Goal: Transaction & Acquisition: Book appointment/travel/reservation

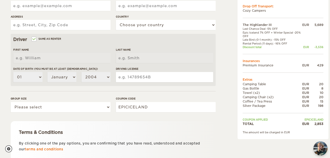
scroll to position [134, 0]
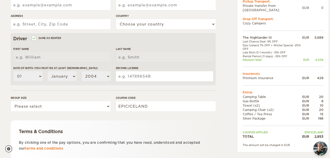
click at [319, 134] on div "2,853" at bounding box center [316, 136] width 14 height 4
copy div "2,853"
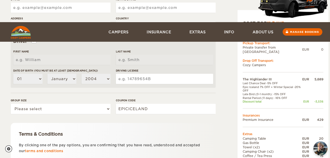
scroll to position [173, 0]
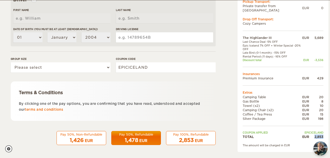
click at [179, 137] on span "2,853" at bounding box center [186, 140] width 15 height 6
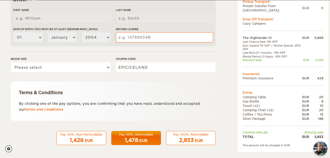
click at [190, 135] on div "Pay 100%, Refundable" at bounding box center [190, 134] width 43 height 4
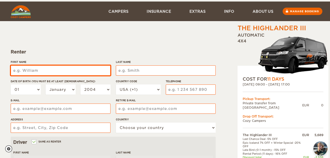
scroll to position [76, 0]
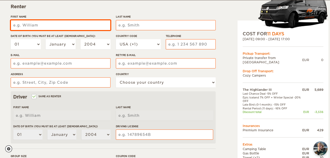
click at [53, 21] on input "First Name" at bounding box center [61, 25] width 100 height 10
type input "[PERSON_NAME]"
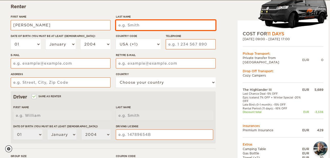
type input "[PERSON_NAME]"
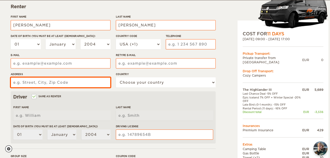
type input "[STREET_ADDRESS][PERSON_NAME]"
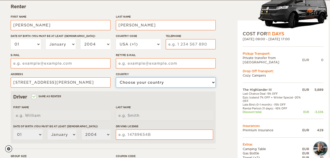
select select "222"
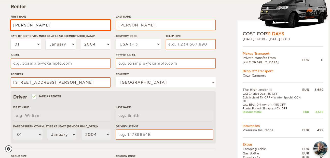
type input "[PERSON_NAME]"
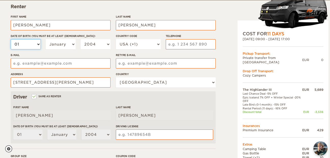
click at [24, 44] on select "01 02 03 04 05 06 07 08 09 10 11 12 13 14 15 16 17 18 19 20 21 22 23 24 25 26 2…" at bounding box center [26, 44] width 30 height 10
select select "10"
click at [11, 39] on select "01 02 03 04 05 06 07 08 09 10 11 12 13 14 15 16 17 18 19 20 21 22 23 24 25 26 2…" at bounding box center [26, 44] width 30 height 10
select select "10"
click at [32, 47] on select "01 02 03 04 05 06 07 08 09 10 11 12 13 14 15 16 17 18 19 20 21 22 23 24 25 26 2…" at bounding box center [26, 44] width 30 height 10
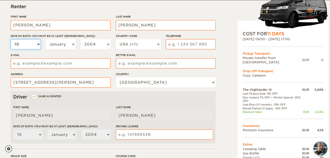
select select "09"
click at [11, 39] on select "01 02 03 04 05 06 07 08 09 10 11 12 13 14 15 16 17 18 19 20 21 22 23 24 25 26 2…" at bounding box center [26, 44] width 30 height 10
select select "09"
click at [56, 41] on select "January February March April May June July August September October November De…" at bounding box center [61, 44] width 30 height 10
select select "10"
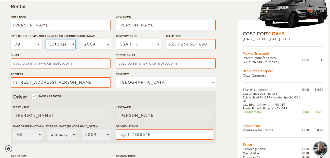
click at [46, 39] on select "January February March April May June July August September October November De…" at bounding box center [61, 44] width 30 height 10
select select "10"
click at [98, 46] on select "2004 2003 2002 2001 2000 1999 1998 1997 1996 1995 1994 1993 1992 1991 1990 1989…" at bounding box center [95, 44] width 30 height 10
select select "1990"
click at [80, 39] on select "2004 2003 2002 2001 2000 1999 1998 1997 1996 1995 1994 1993 1992 1991 1990 1989…" at bounding box center [95, 44] width 30 height 10
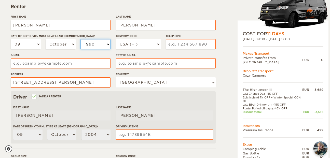
select select "1990"
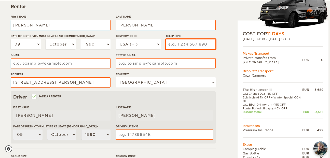
click at [175, 49] on input "Telephone" at bounding box center [191, 44] width 50 height 10
type input "7067639291"
type input "[PERSON_NAME][EMAIL_ADDRESS][DOMAIN_NAME]"
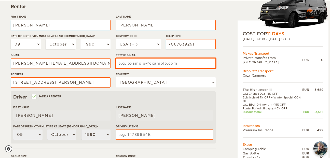
type input "[PERSON_NAME][EMAIL_ADDRESS][DOMAIN_NAME]"
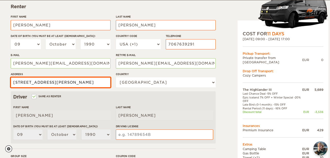
click at [92, 82] on input "[STREET_ADDRESS][PERSON_NAME]" at bounding box center [61, 82] width 100 height 10
click at [83, 83] on input "[STREET_ADDRESS]" at bounding box center [61, 82] width 100 height 10
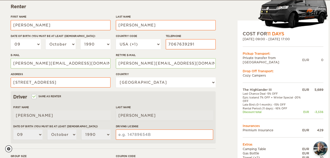
click at [82, 94] on div "Driver Same as renter First Name [PERSON_NAME] Last Name [PERSON_NAME] Date of …" at bounding box center [113, 117] width 205 height 52
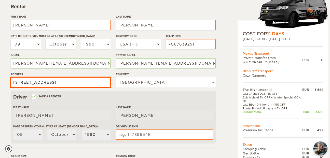
click at [68, 83] on input "[STREET_ADDRESS]" at bounding box center [61, 82] width 100 height 10
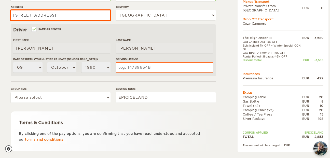
scroll to position [173, 0]
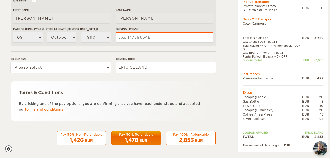
type input "[STREET_ADDRESS]"
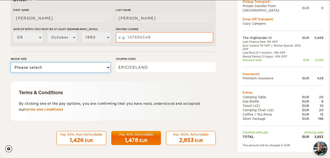
click at [85, 65] on select "Please select 1 2 3" at bounding box center [61, 67] width 100 height 10
select select "2"
click at [11, 62] on select "Please select 1 2 3" at bounding box center [61, 67] width 100 height 10
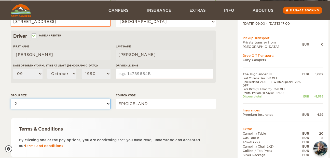
scroll to position [137, 0]
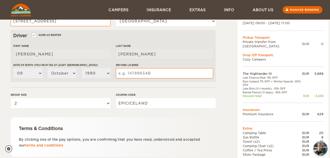
click at [189, 46] on label"] "Last Name" at bounding box center [164, 46] width 97 height 4
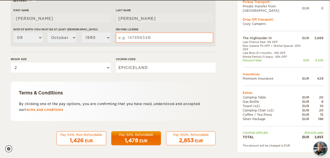
scroll to position [172, 0]
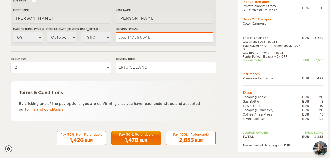
click at [185, 136] on div "Pay 100%, Refundable" at bounding box center [190, 134] width 43 height 4
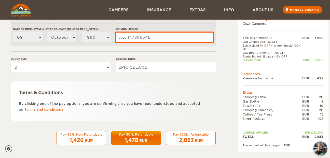
scroll to position [139, 0]
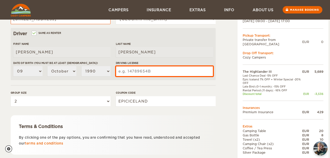
click at [166, 73] on input "Driving License" at bounding box center [164, 71] width 97 height 10
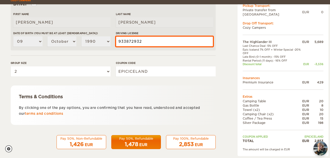
scroll to position [173, 0]
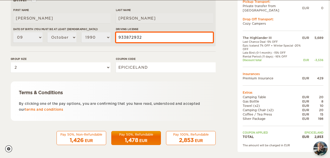
type input "933872932"
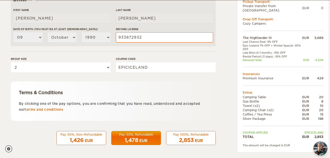
click at [183, 132] on div "Pay 100%, Refundable" at bounding box center [190, 134] width 43 height 4
click at [181, 142] on span "2,853" at bounding box center [186, 140] width 15 height 6
click at [183, 141] on span "2,853" at bounding box center [186, 140] width 15 height 6
click at [95, 139] on div "1,426 EUR" at bounding box center [81, 140] width 43 height 7
click at [138, 139] on div "1,478 EUR" at bounding box center [136, 140] width 43 height 7
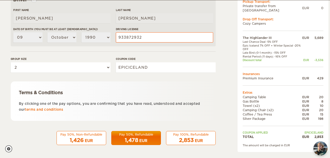
scroll to position [173, 0]
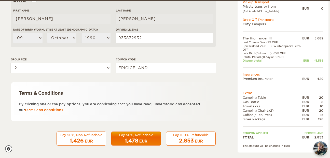
click at [190, 139] on span "2,853" at bounding box center [186, 141] width 15 height 6
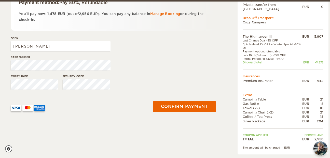
scroll to position [101, 0]
